Goal: Book appointment/travel/reservation

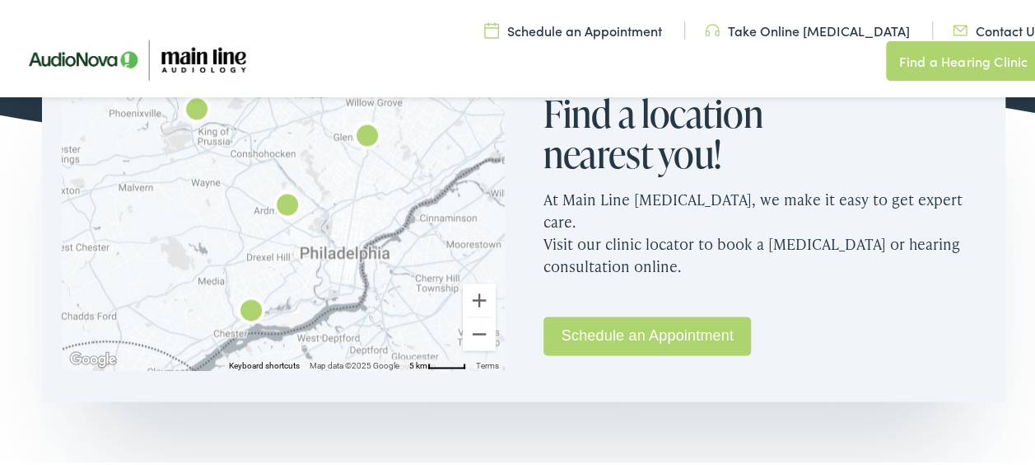
scroll to position [1051, 0]
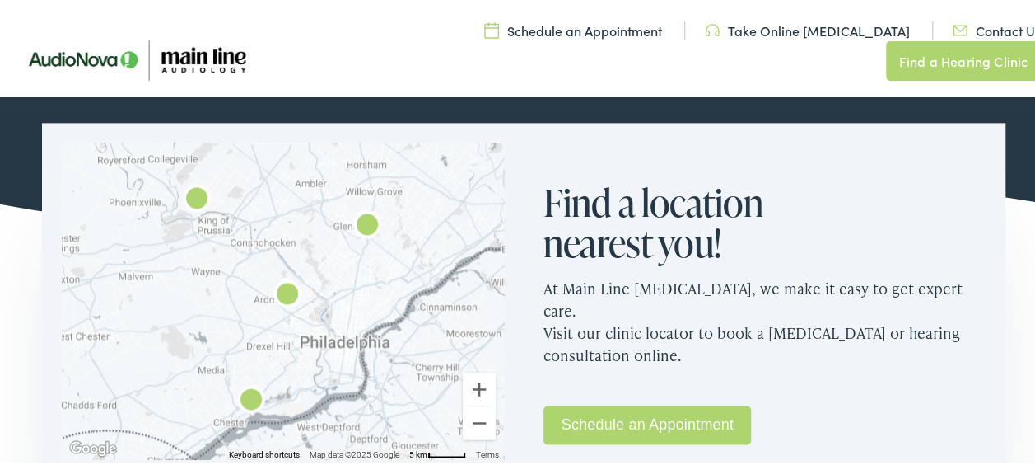
click at [619, 403] on link "Schedule an Appointment" at bounding box center [648, 422] width 208 height 39
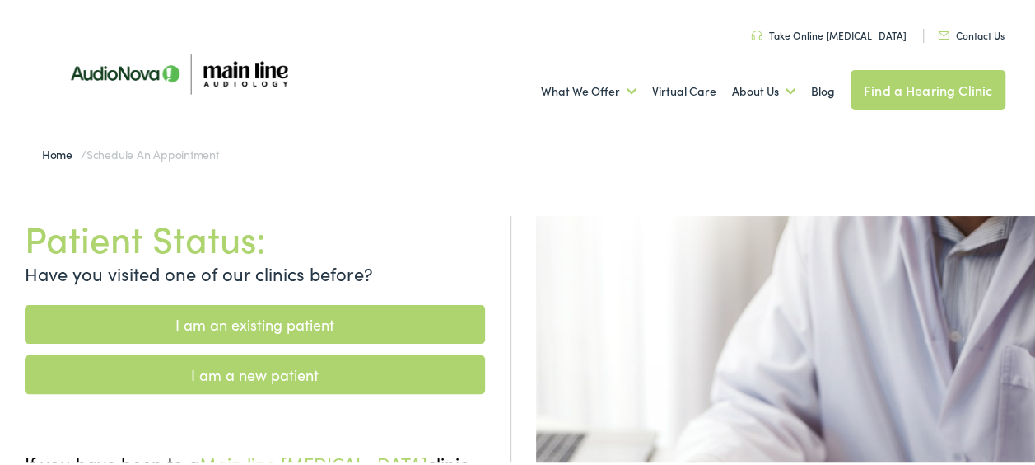
click at [299, 311] on link "I am an existing patient" at bounding box center [255, 321] width 460 height 39
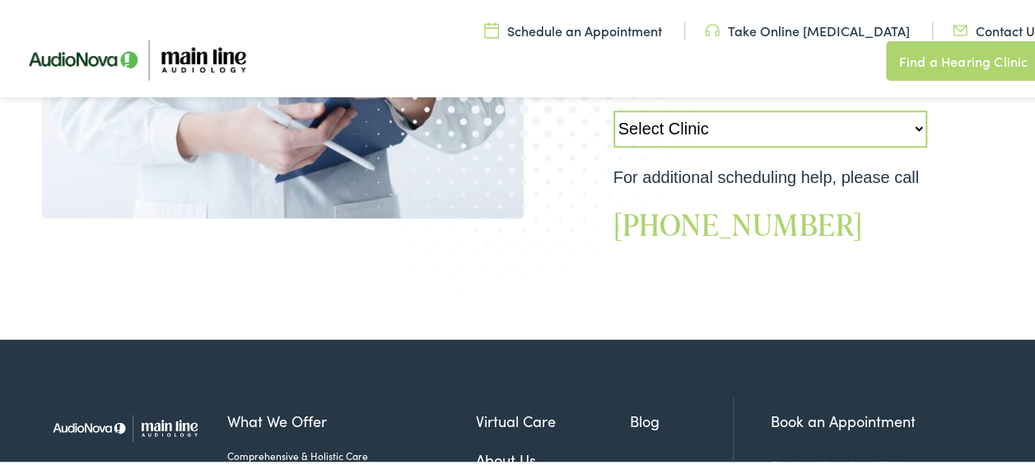
scroll to position [412, 0]
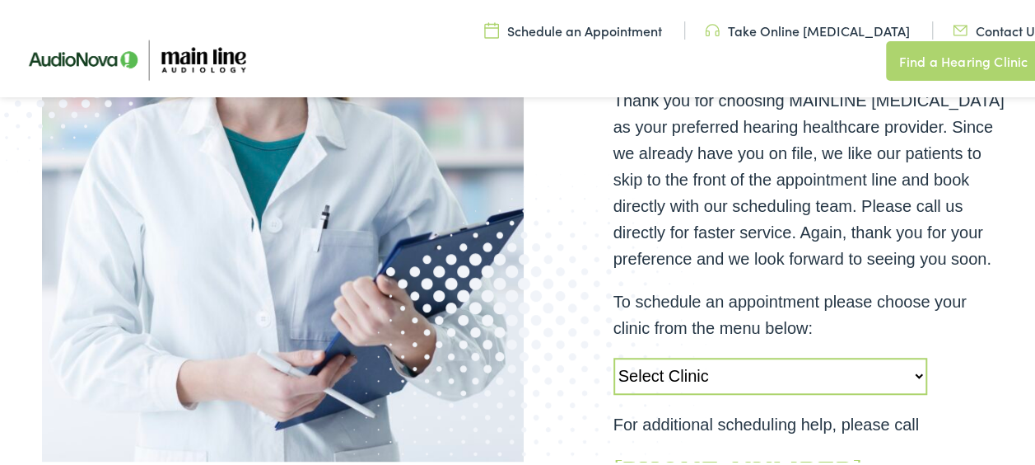
click at [810, 373] on select "Select Clinic Jenkintown-PA-AudioNova 505 Old York Road Audubon-PA-Main Line Au…" at bounding box center [771, 373] width 314 height 37
select select "https://mainline.alpacaaudiology.com/locations/narberth-pa/"
click at [614, 355] on select "Select Clinic Jenkintown-PA-AudioNova 505 Old York Road Audubon-PA-Main Line Au…" at bounding box center [771, 373] width 314 height 37
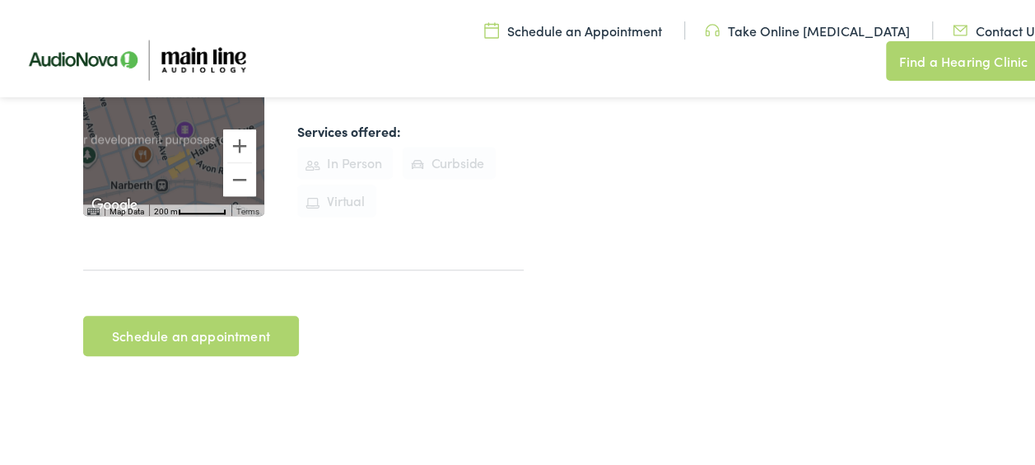
scroll to position [659, 0]
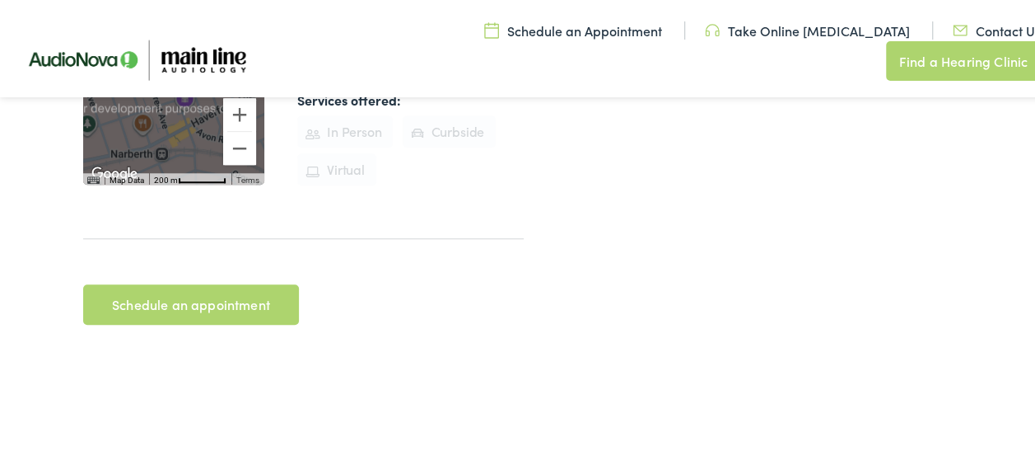
click at [186, 282] on link "Schedule an appointment" at bounding box center [191, 302] width 216 height 41
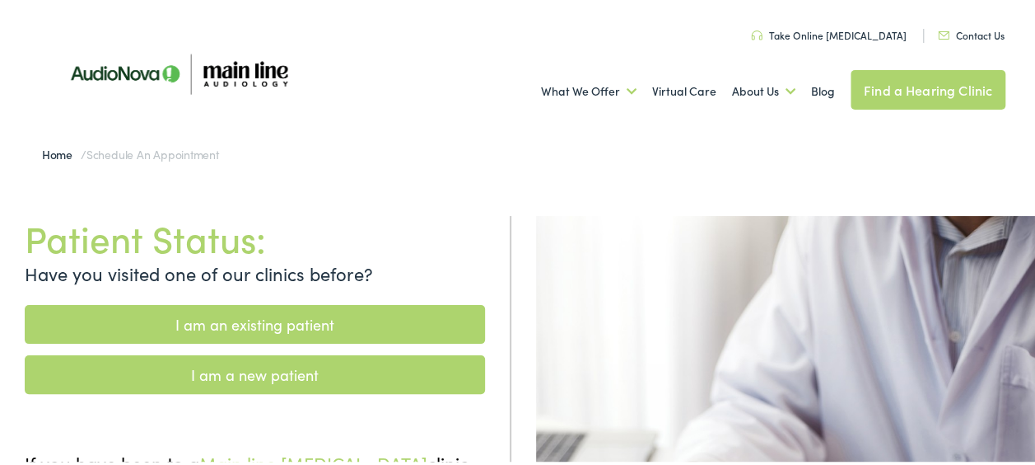
click at [338, 310] on link "I am an existing patient" at bounding box center [255, 321] width 460 height 39
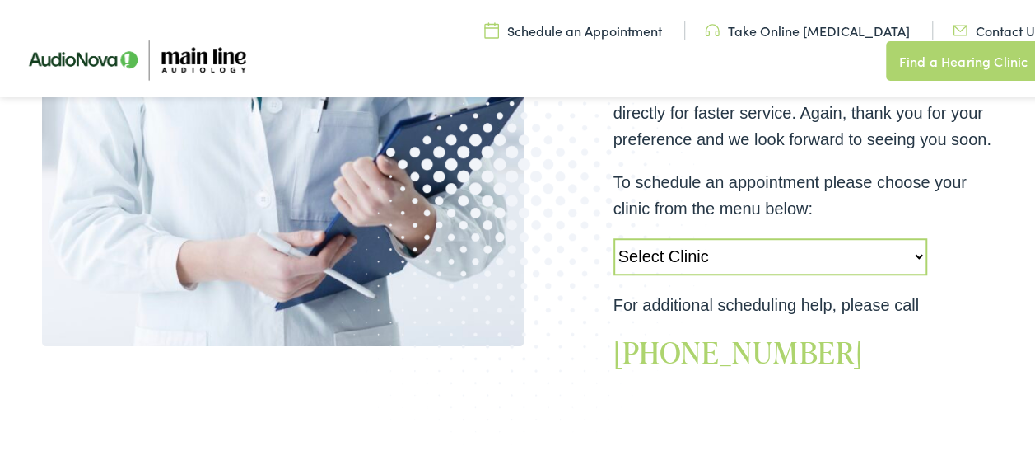
scroll to position [494, 0]
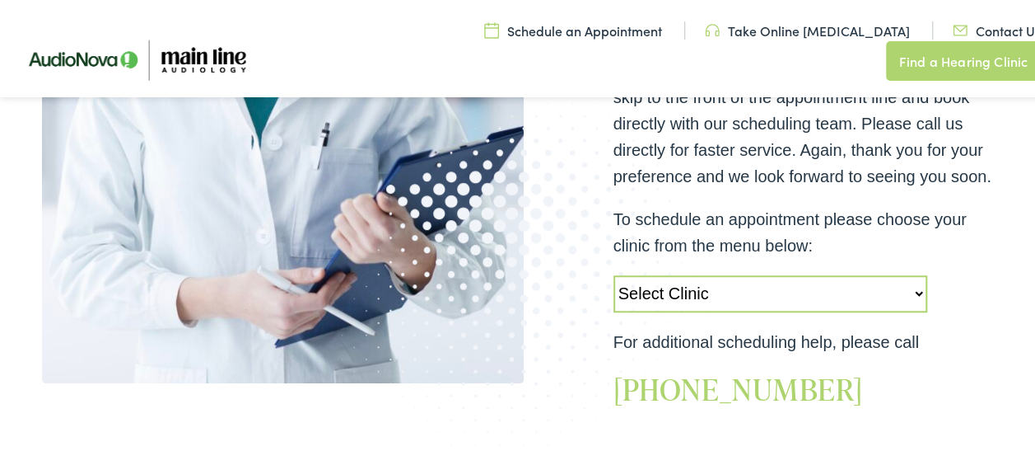
click at [677, 273] on select "Select Clinic Jenkintown-PA-AudioNova 505 Old York Road Audubon-PA-Main Line Au…" at bounding box center [771, 291] width 314 height 37
select select "https://mainline.alpacaaudiology.com/locations/narberth-pa/"
click at [614, 273] on select "Select Clinic Jenkintown-PA-AudioNova 505 Old York Road Audubon-PA-Main Line Au…" at bounding box center [771, 291] width 314 height 37
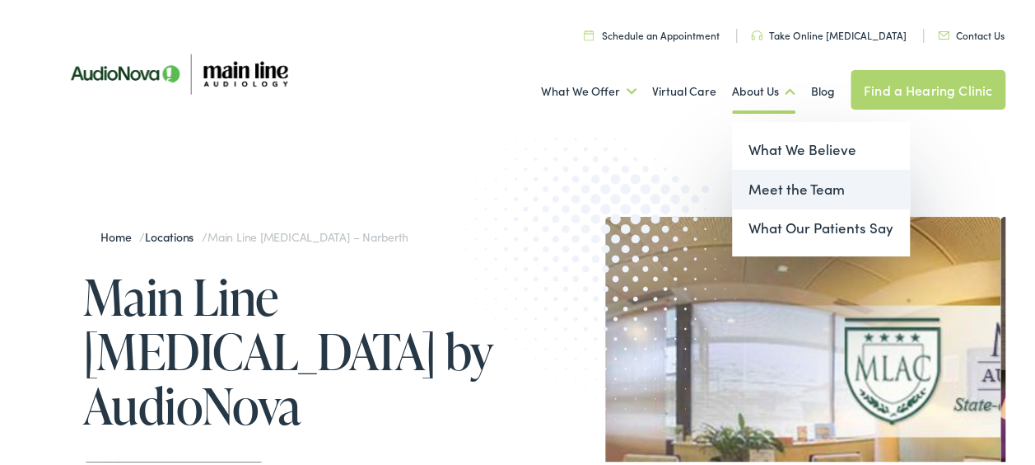
click at [751, 185] on link "Meet the Team" at bounding box center [821, 187] width 178 height 40
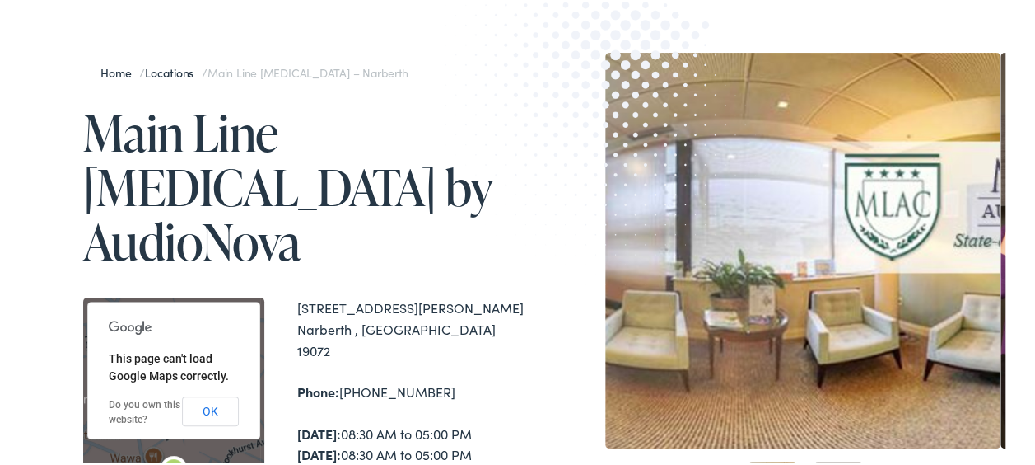
scroll to position [82, 0]
